Goal: Information Seeking & Learning: Find specific fact

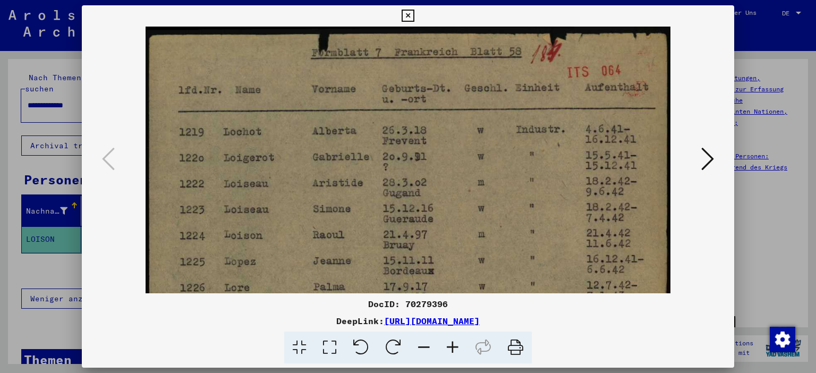
scroll to position [106, 0]
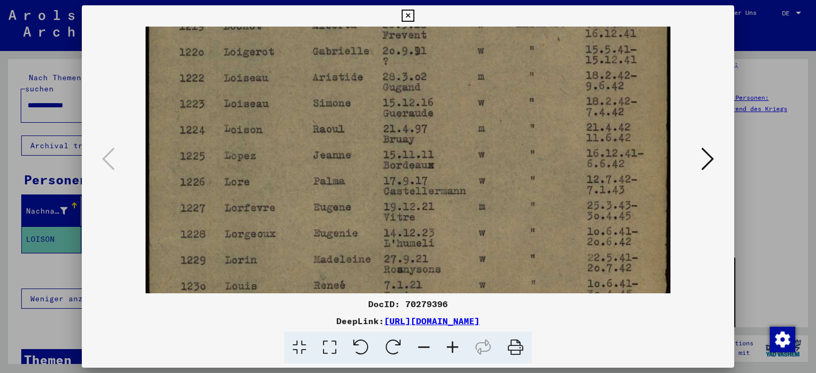
click at [414, 12] on icon at bounding box center [408, 16] width 12 height 13
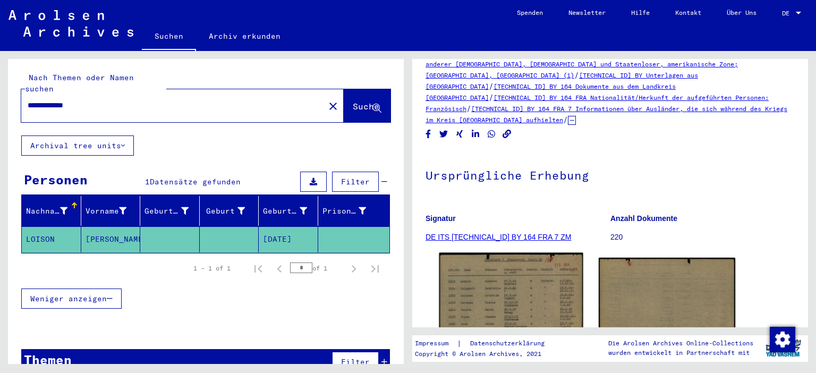
click at [524, 308] on img at bounding box center [510, 354] width 143 height 203
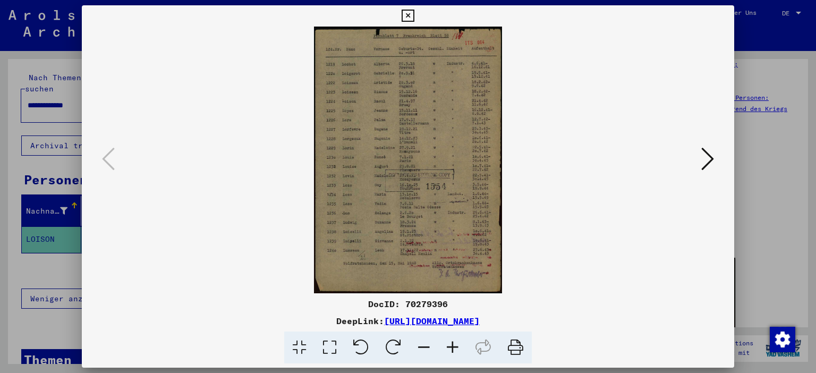
click at [450, 345] on icon at bounding box center [452, 347] width 29 height 32
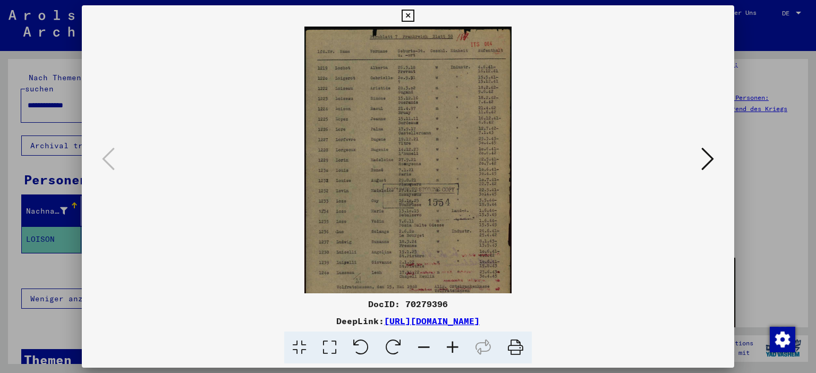
click at [450, 345] on icon at bounding box center [452, 347] width 29 height 32
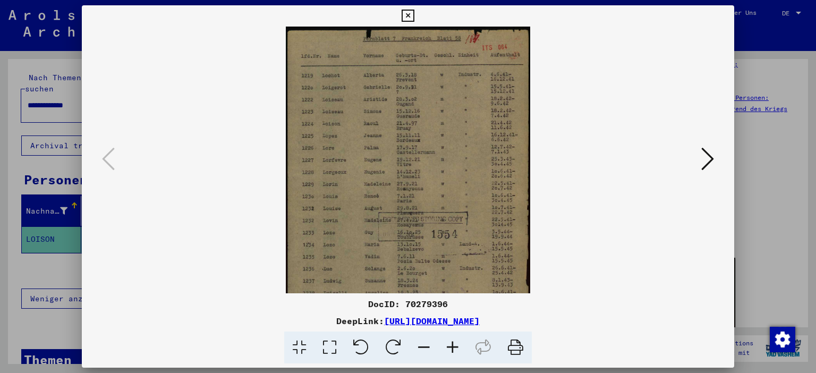
click at [450, 345] on icon at bounding box center [452, 347] width 29 height 32
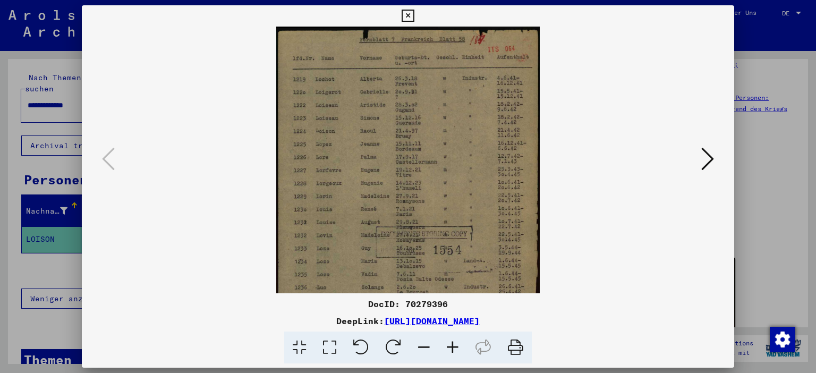
click at [450, 345] on icon at bounding box center [452, 347] width 29 height 32
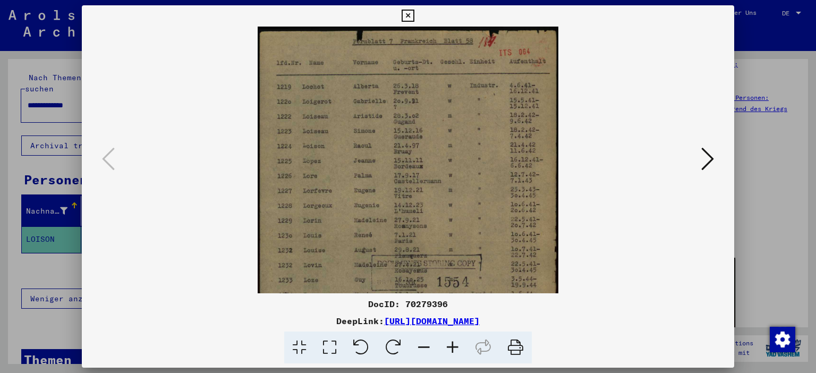
click at [450, 345] on icon at bounding box center [452, 347] width 29 height 32
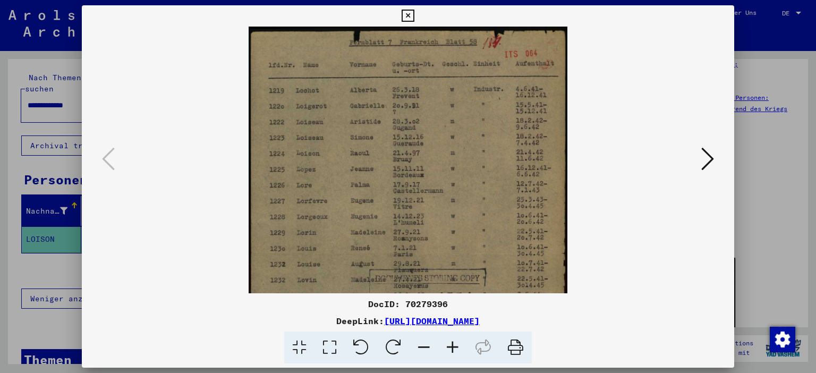
click at [450, 345] on icon at bounding box center [452, 347] width 29 height 32
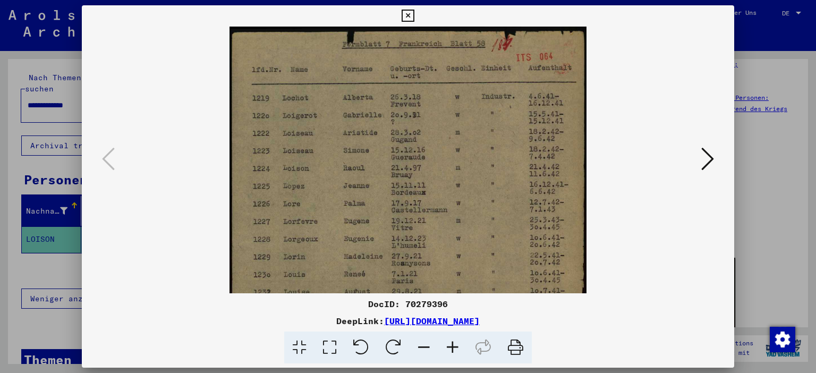
click at [450, 345] on icon at bounding box center [452, 347] width 29 height 32
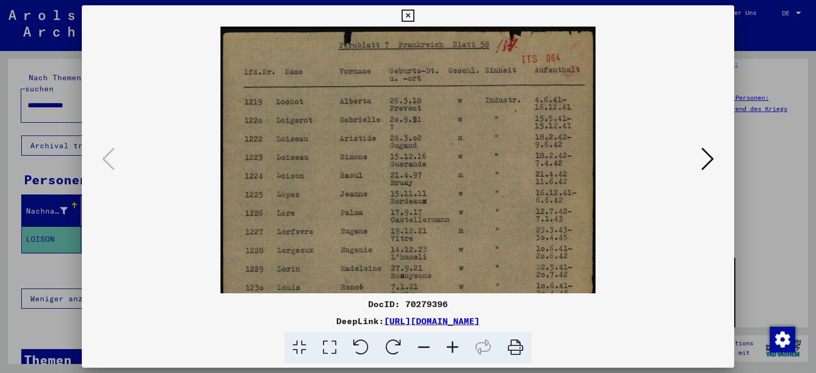
click at [450, 345] on icon at bounding box center [452, 347] width 29 height 32
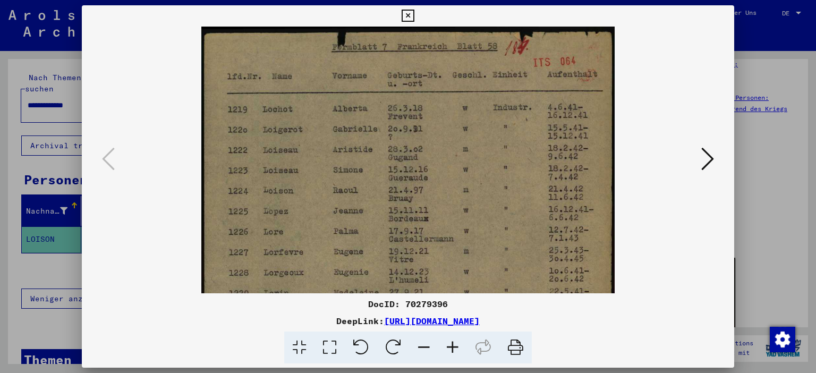
click at [450, 345] on icon at bounding box center [452, 347] width 29 height 32
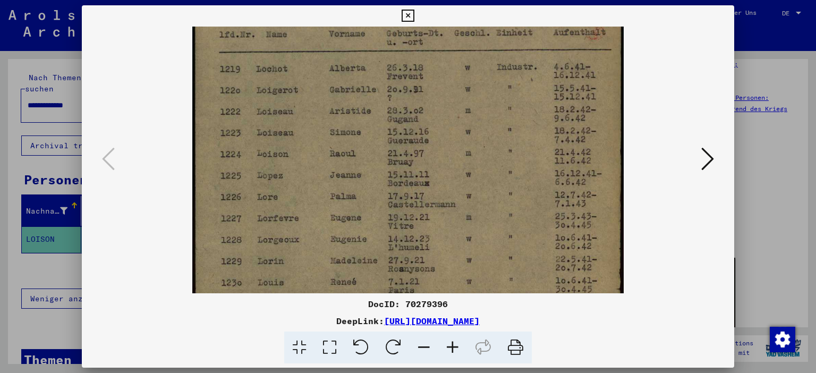
scroll to position [32, 0]
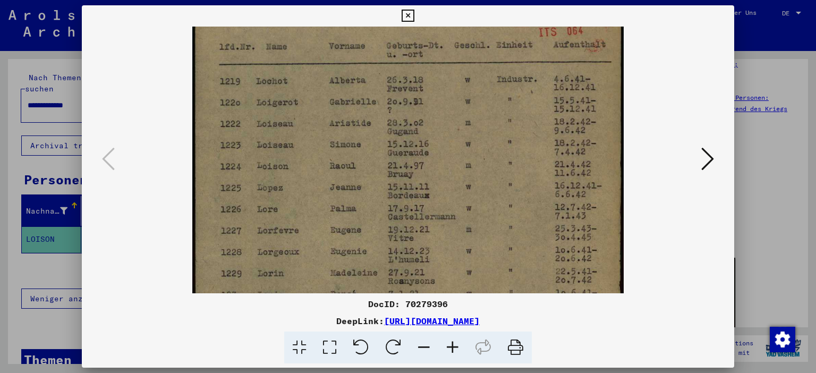
drag, startPoint x: 406, startPoint y: 228, endPoint x: 405, endPoint y: 196, distance: 31.9
click at [405, 196] on img at bounding box center [408, 301] width 432 height 612
click at [414, 18] on icon at bounding box center [408, 16] width 12 height 13
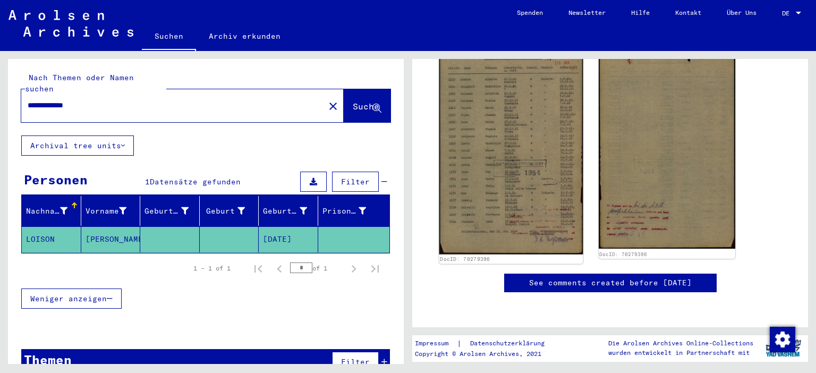
scroll to position [410, 0]
